Goal: Task Accomplishment & Management: Use online tool/utility

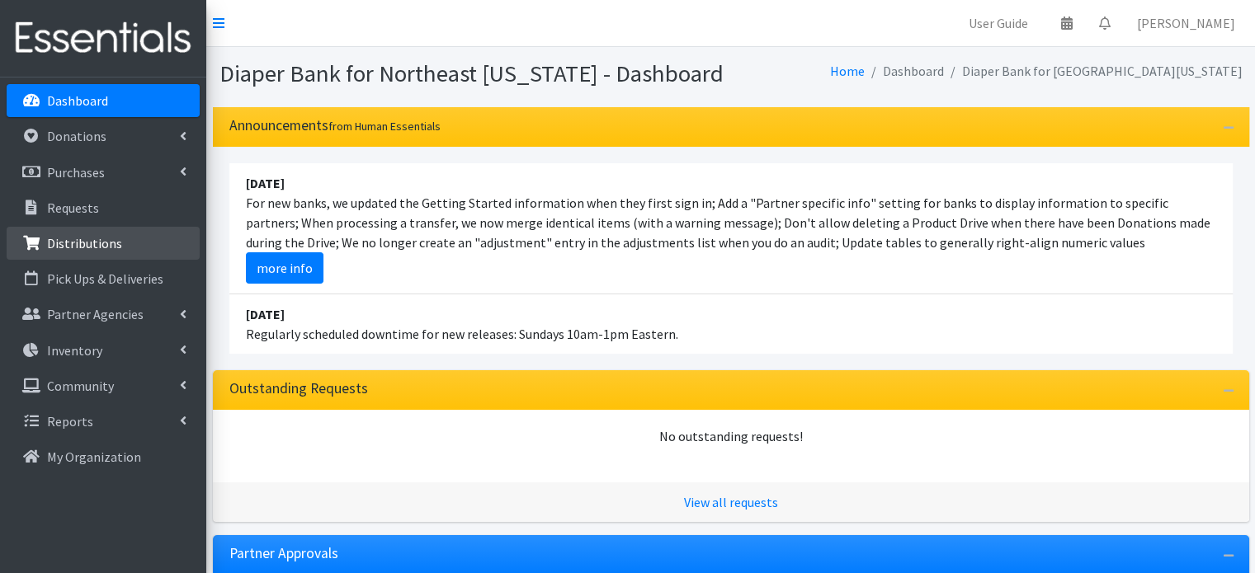
click at [67, 235] on p "Distributions" at bounding box center [84, 243] width 75 height 16
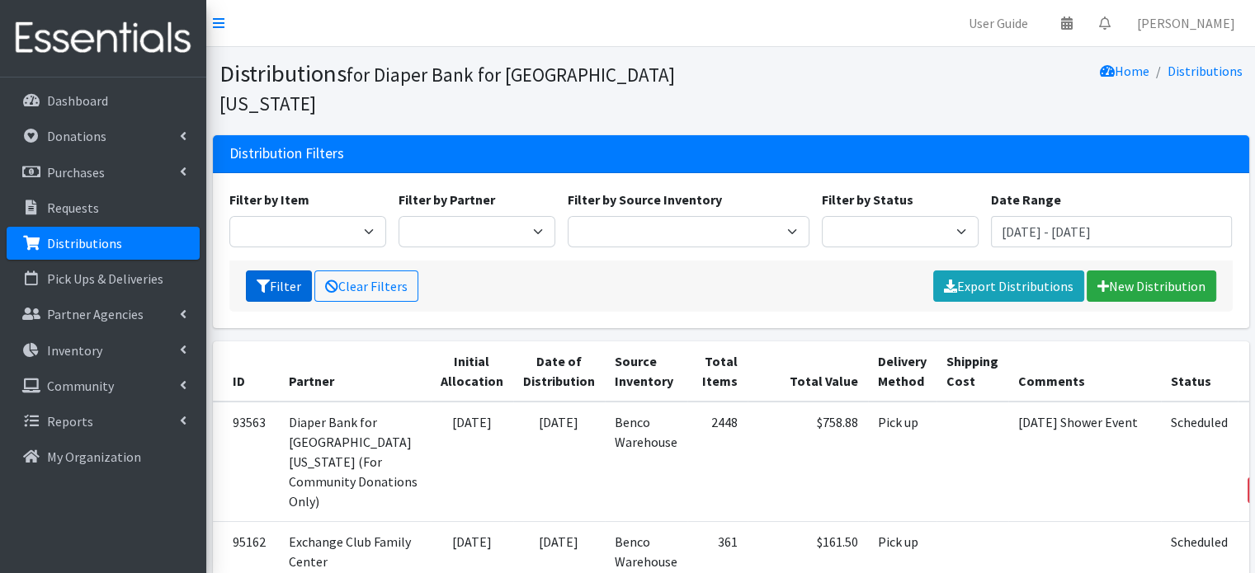
click at [257, 280] on icon "submit" at bounding box center [263, 286] width 13 height 13
click at [1068, 216] on input "June 21, 2025 - September 21, 2025" at bounding box center [1112, 231] width 242 height 31
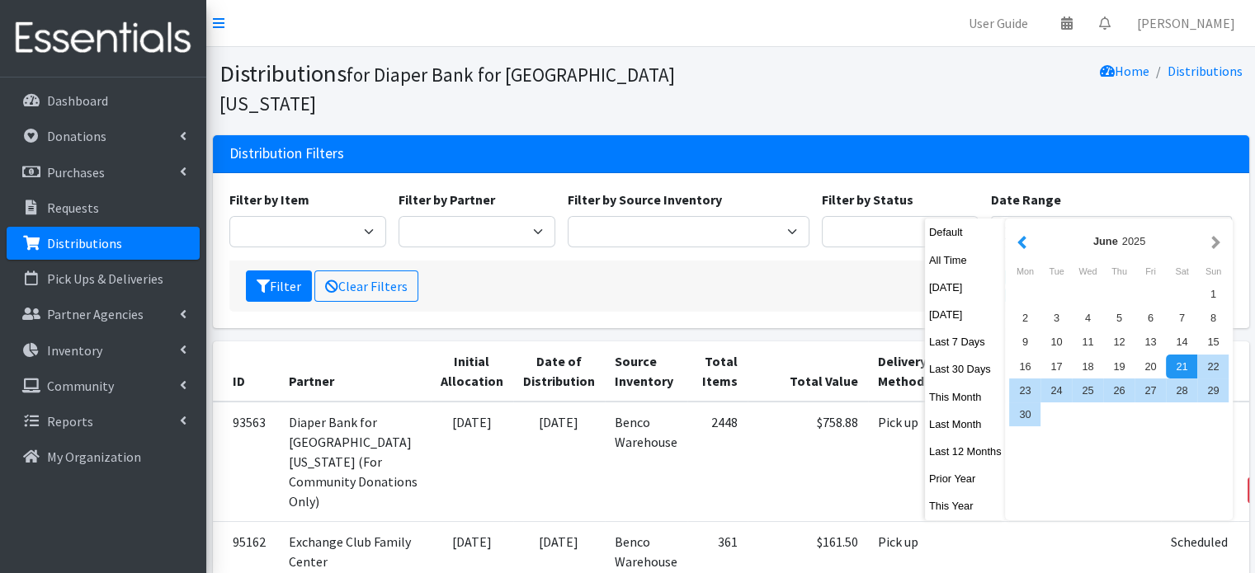
click at [1021, 243] on button "button" at bounding box center [1021, 241] width 17 height 21
click at [1019, 245] on button "button" at bounding box center [1021, 241] width 17 height 21
click at [1019, 243] on button "button" at bounding box center [1021, 241] width 17 height 21
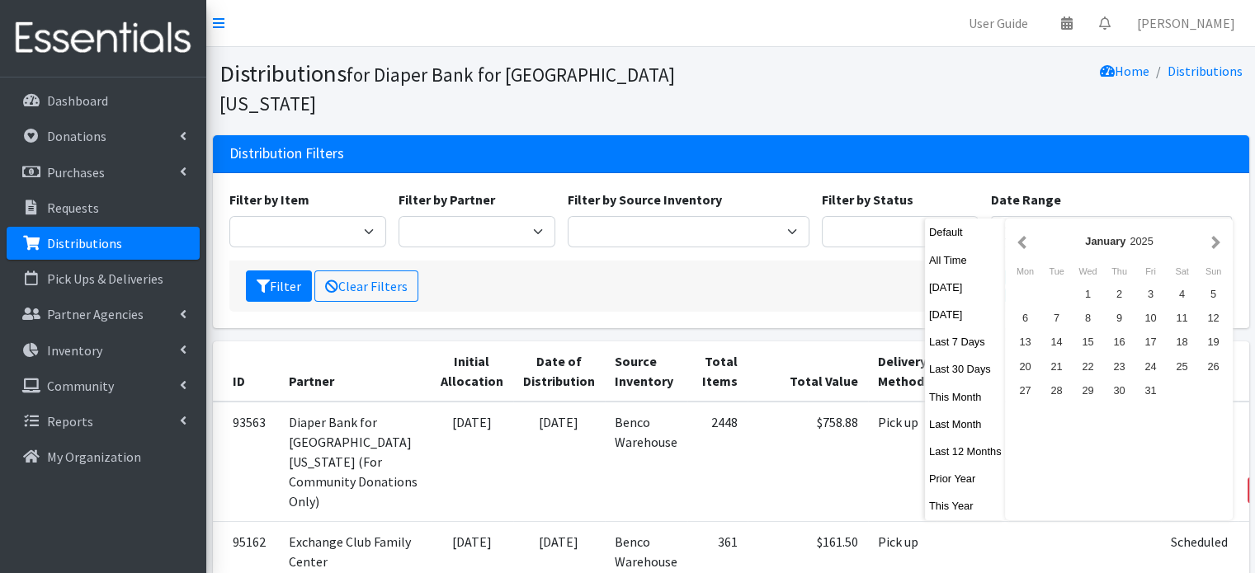
click at [1019, 243] on button "button" at bounding box center [1021, 241] width 17 height 21
click at [1218, 243] on button "button" at bounding box center [1215, 241] width 17 height 21
click at [1072, 298] on div "1" at bounding box center [1086, 294] width 31 height 24
click at [1214, 243] on button "button" at bounding box center [1215, 241] width 17 height 21
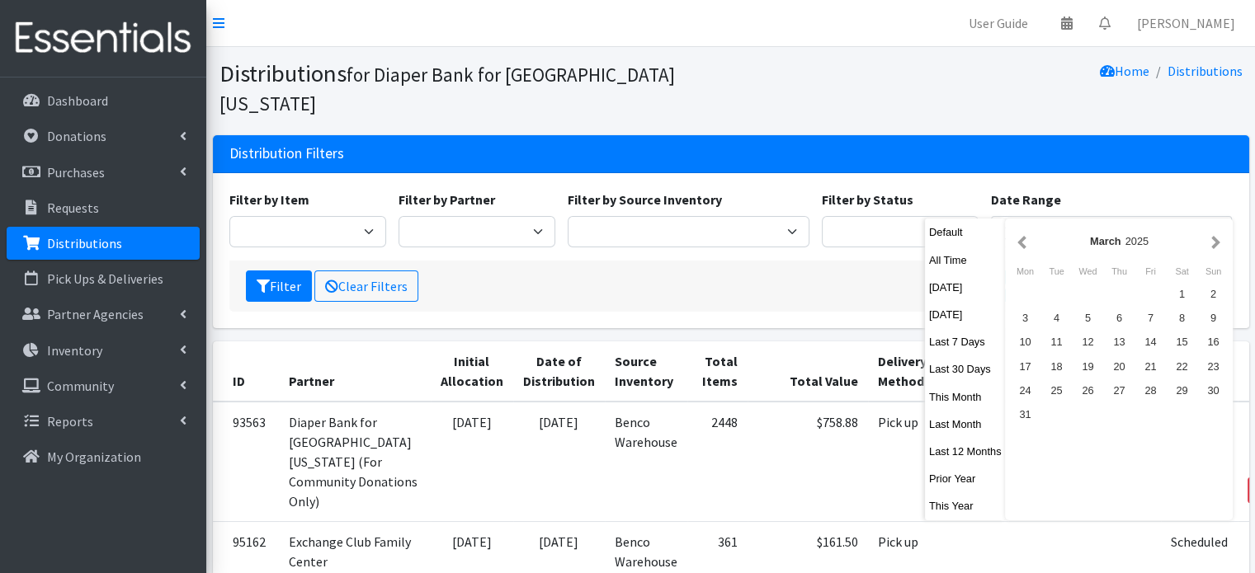
click at [1214, 243] on button "button" at bounding box center [1215, 241] width 17 height 21
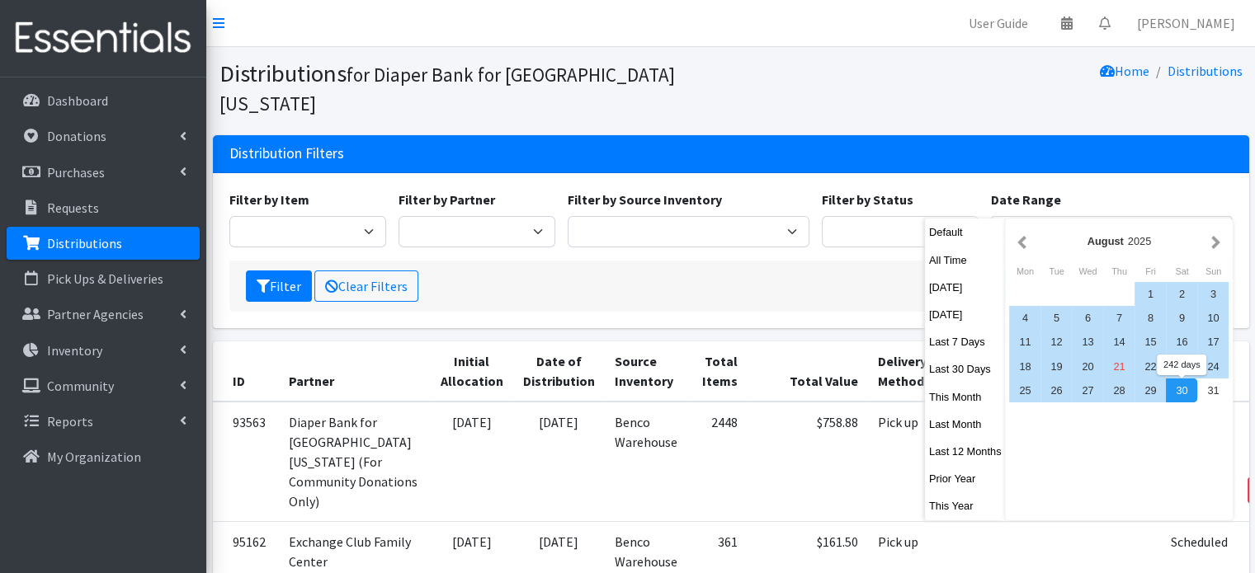
click at [1186, 394] on div "30" at bounding box center [1180, 391] width 31 height 24
type input "January 1, 2025 - August 30, 2025"
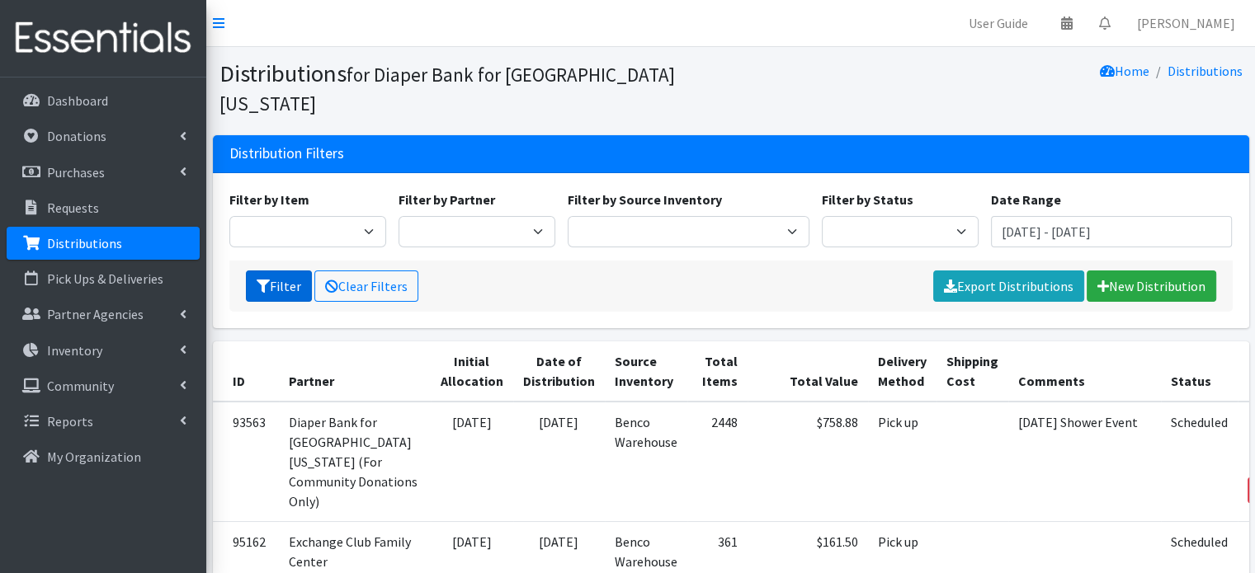
click at [295, 271] on button "Filter" at bounding box center [279, 286] width 66 height 31
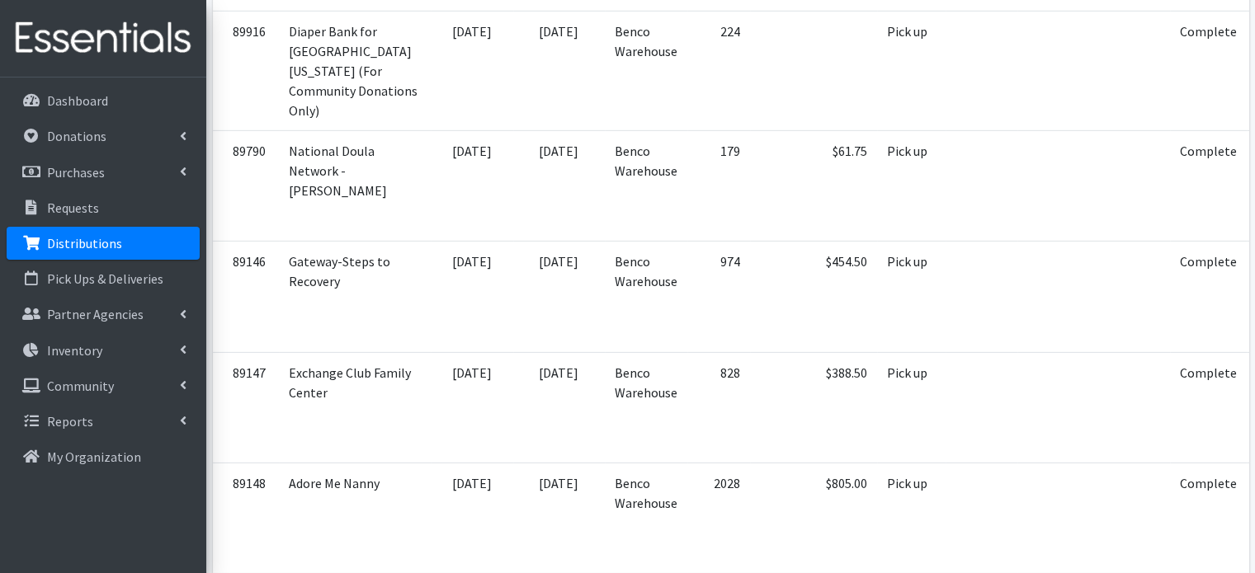
scroll to position [5397, 0]
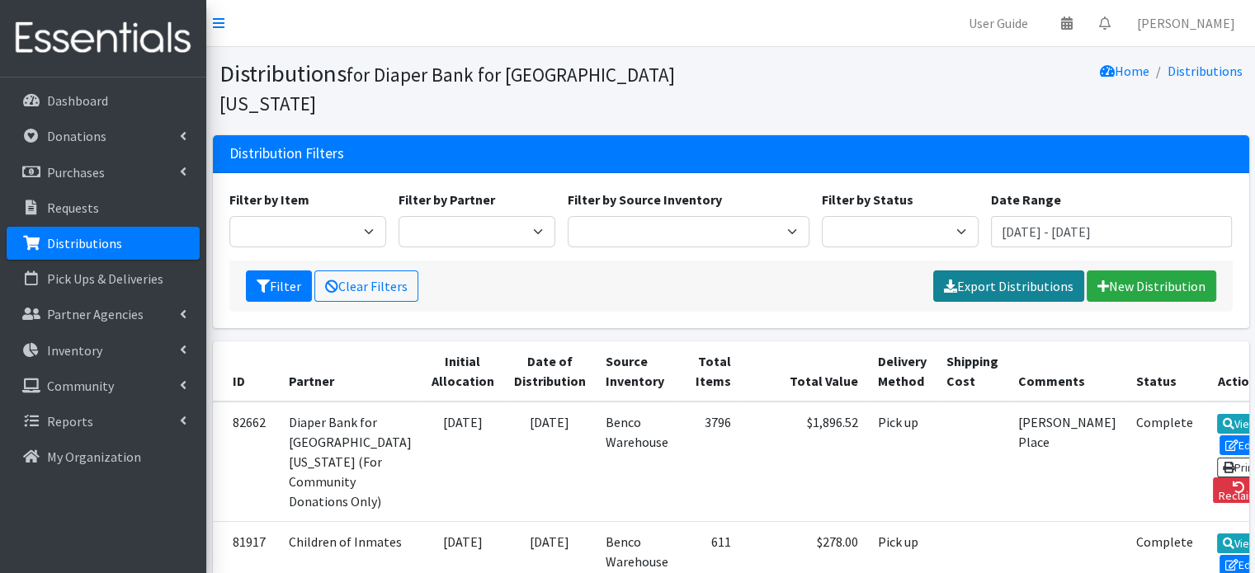
click at [986, 271] on link "Export Distributions" at bounding box center [1008, 286] width 151 height 31
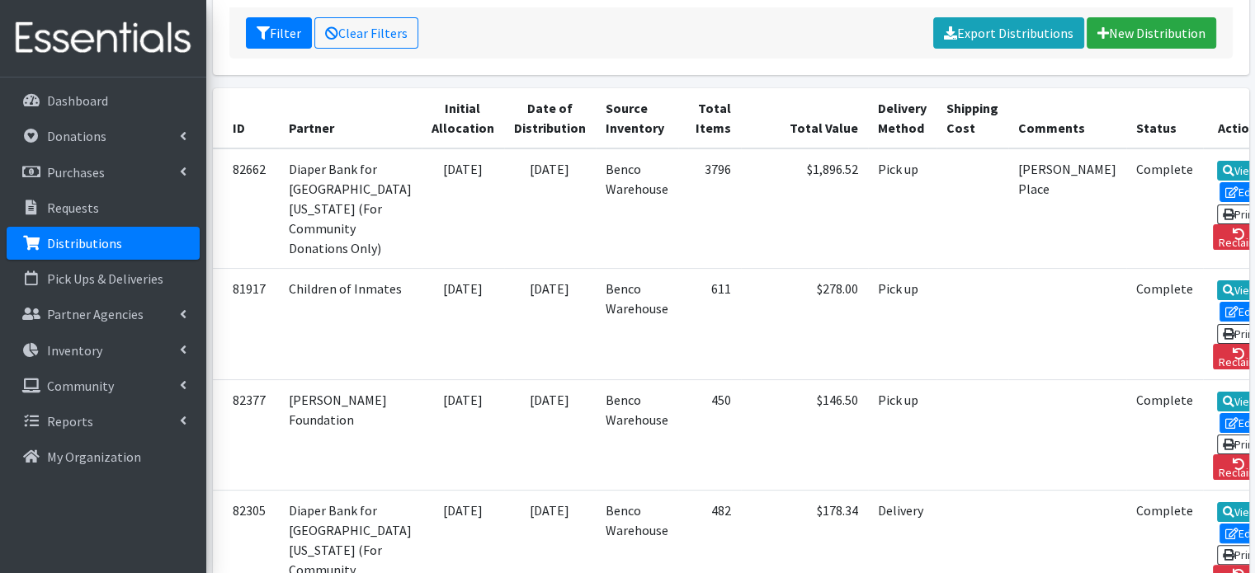
scroll to position [243, 0]
